Goal: Navigation & Orientation: Find specific page/section

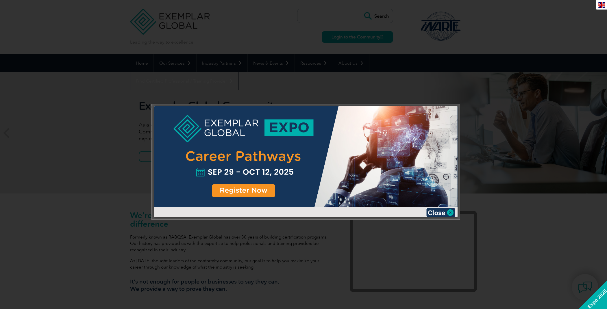
click at [144, 19] on div at bounding box center [303, 154] width 607 height 309
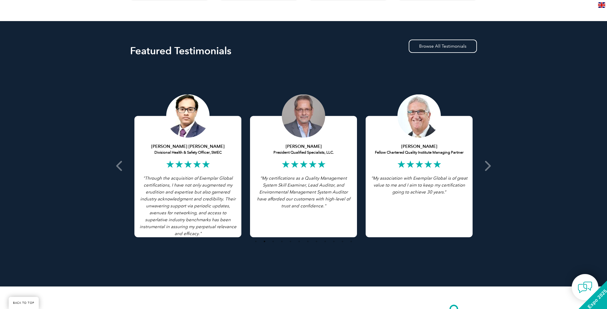
scroll to position [1274, 0]
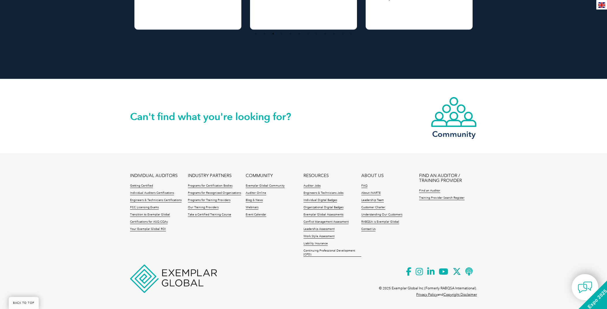
click at [182, 267] on img at bounding box center [173, 279] width 87 height 28
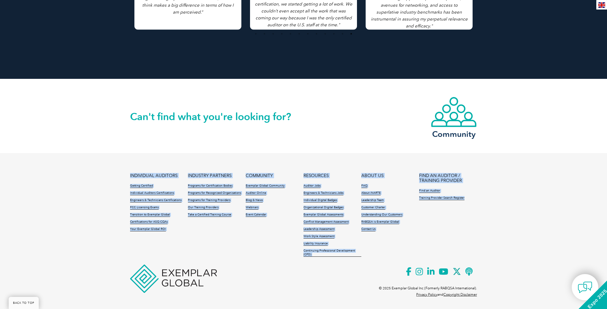
drag, startPoint x: 131, startPoint y: 255, endPoint x: 171, endPoint y: 280, distance: 47.0
click at [168, 282] on div "INDIVIDUAL AUDITORS Getting Certified Individual Auditors Certifications Engine…" at bounding box center [303, 228] width 347 height 109
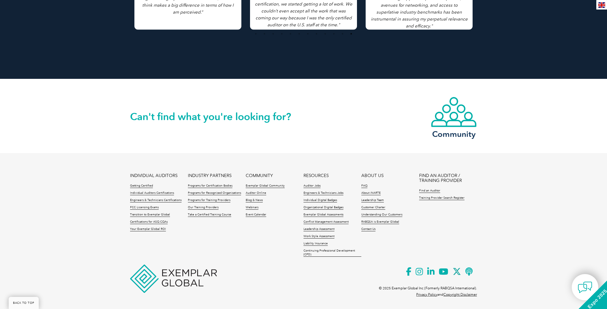
drag, startPoint x: 186, startPoint y: 256, endPoint x: 184, endPoint y: 260, distance: 4.7
click at [186, 256] on ul "INDIVIDUAL AUDITORS Getting Certified Individual Auditors Certifications Engine…" at bounding box center [303, 217] width 347 height 87
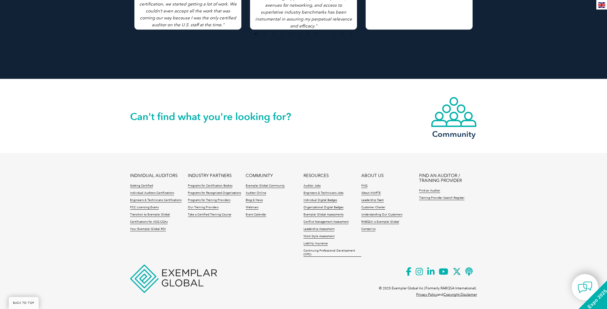
click at [139, 272] on img at bounding box center [173, 279] width 87 height 28
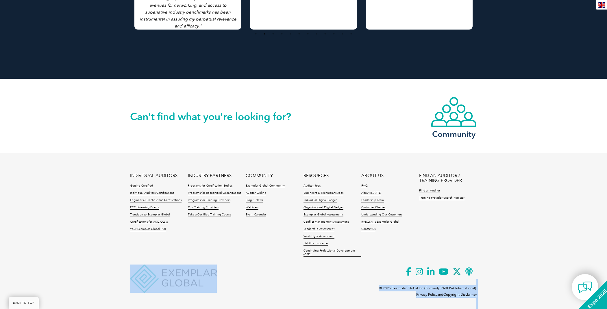
drag, startPoint x: 124, startPoint y: 257, endPoint x: 174, endPoint y: 281, distance: 56.0
click at [189, 285] on footer "INDIVIDUAL AUDITORS Getting Certified Individual Auditors Certifications Engine…" at bounding box center [303, 230] width 607 height 154
click at [148, 275] on img at bounding box center [173, 279] width 87 height 28
drag, startPoint x: 132, startPoint y: 258, endPoint x: 169, endPoint y: 276, distance: 41.0
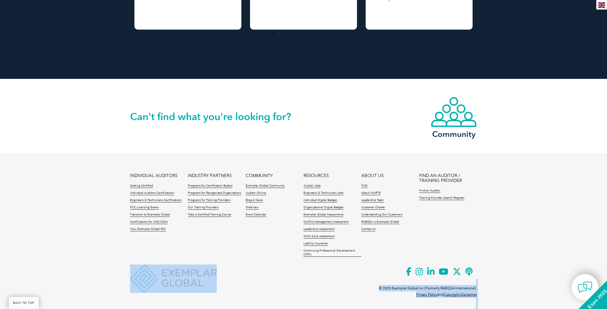
click at [169, 276] on footer "INDIVIDUAL AUDITORS Getting Certified Individual Auditors Certifications Engine…" at bounding box center [303, 230] width 607 height 154
copy div "© 2025 Exemplar Global Inc (Formerly RABQSA International). Privacy Policy and …"
